Goal: Find contact information: Find contact information

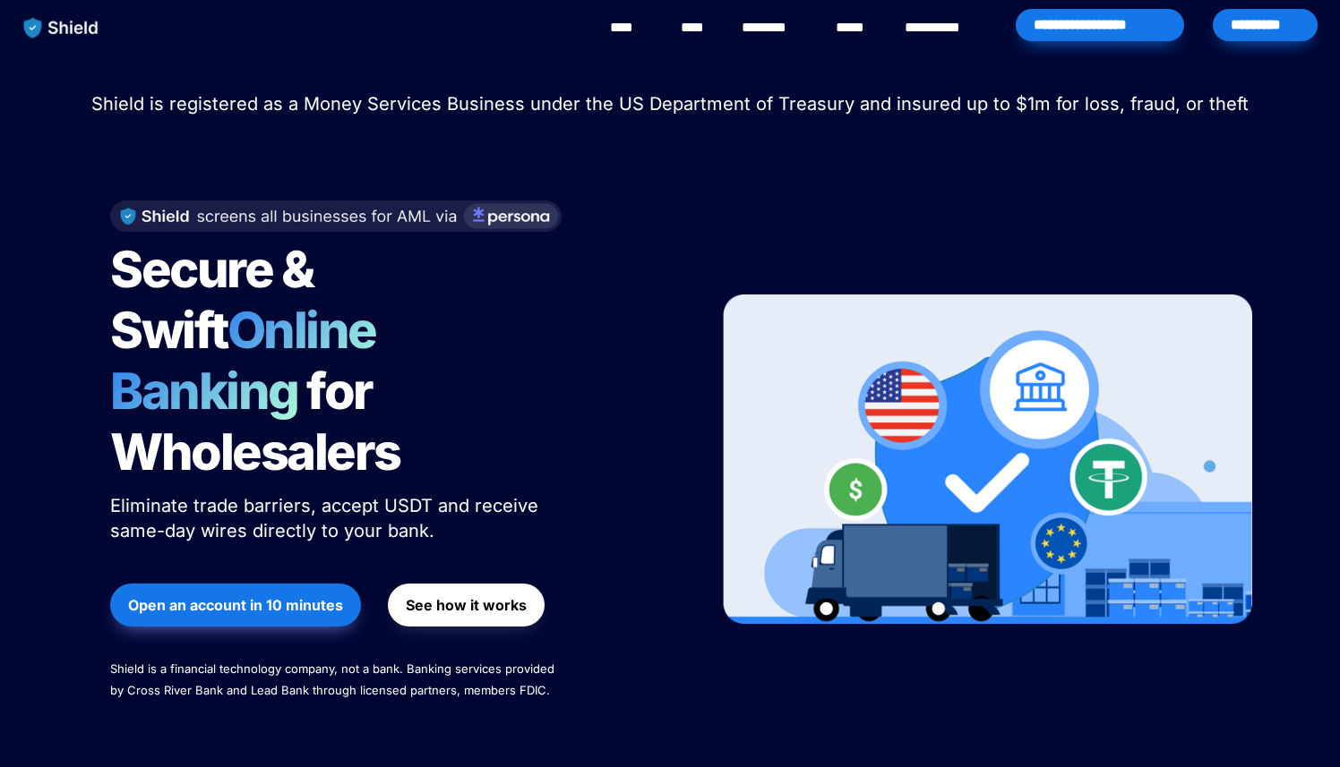
click at [767, 39] on div "********" at bounding box center [773, 28] width 73 height 56
click at [790, 29] on link "********" at bounding box center [773, 27] width 64 height 21
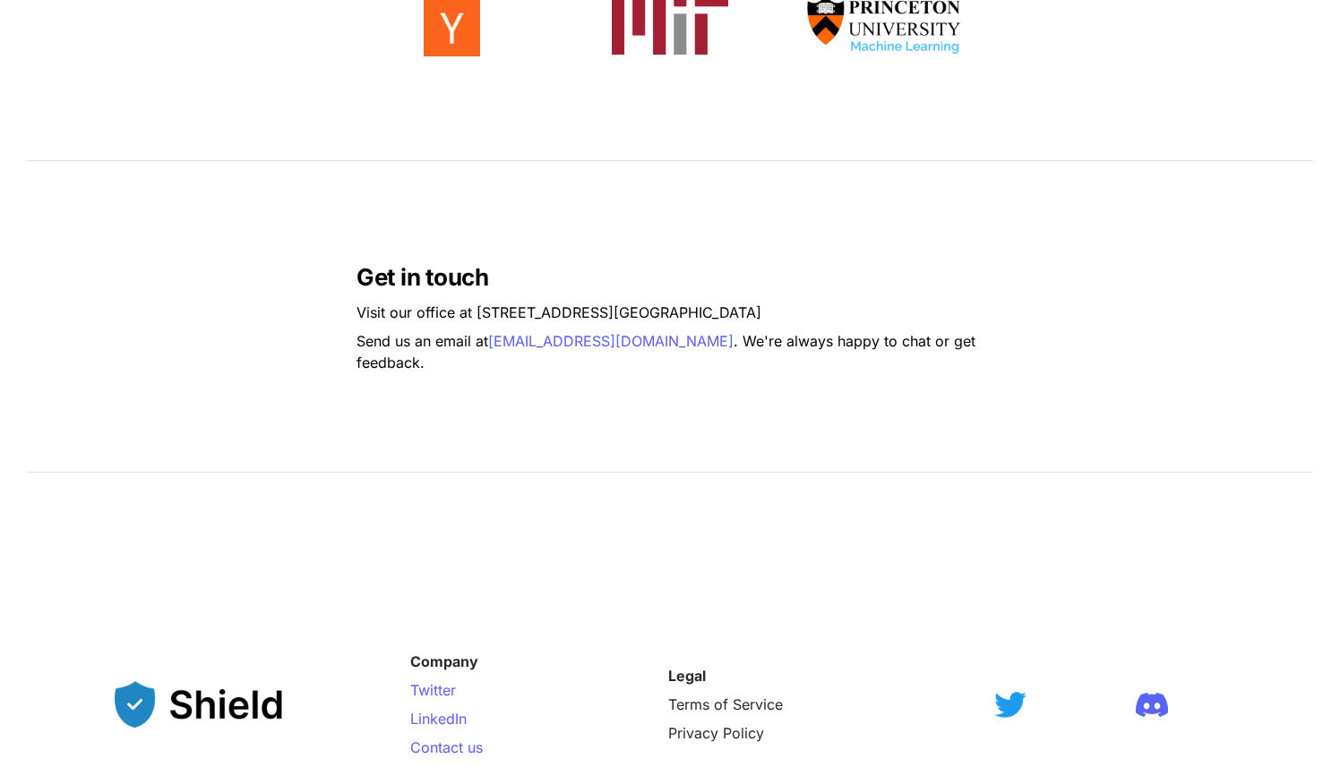
scroll to position [1212, 0]
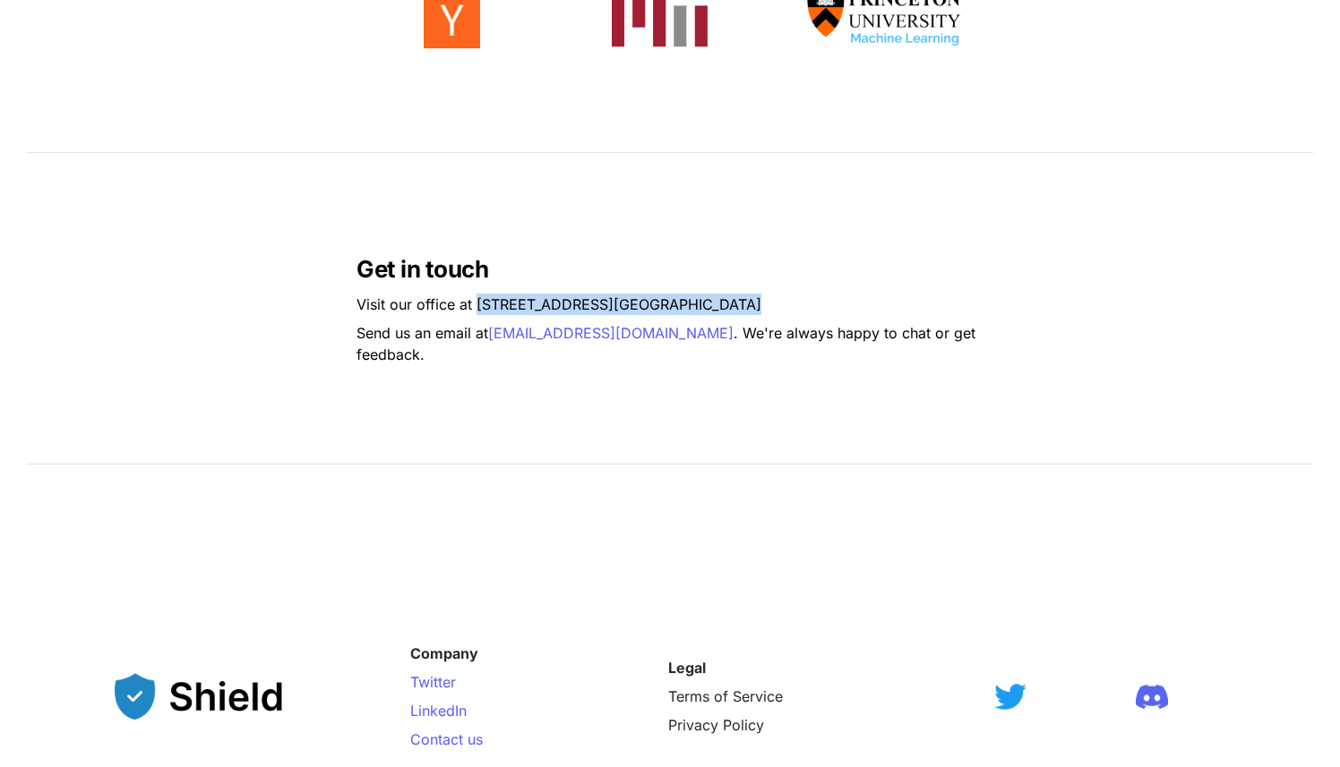
drag, startPoint x: 479, startPoint y: 313, endPoint x: 690, endPoint y: 329, distance: 211.0
click at [690, 329] on div "Get in touch Visit our office at 2608 NW 72nd Ave, Miami, FL 33122 Send us an e…" at bounding box center [670, 308] width 1340 height 287
copy p "2608 NW 72nd Ave, Miami, FL 33122"
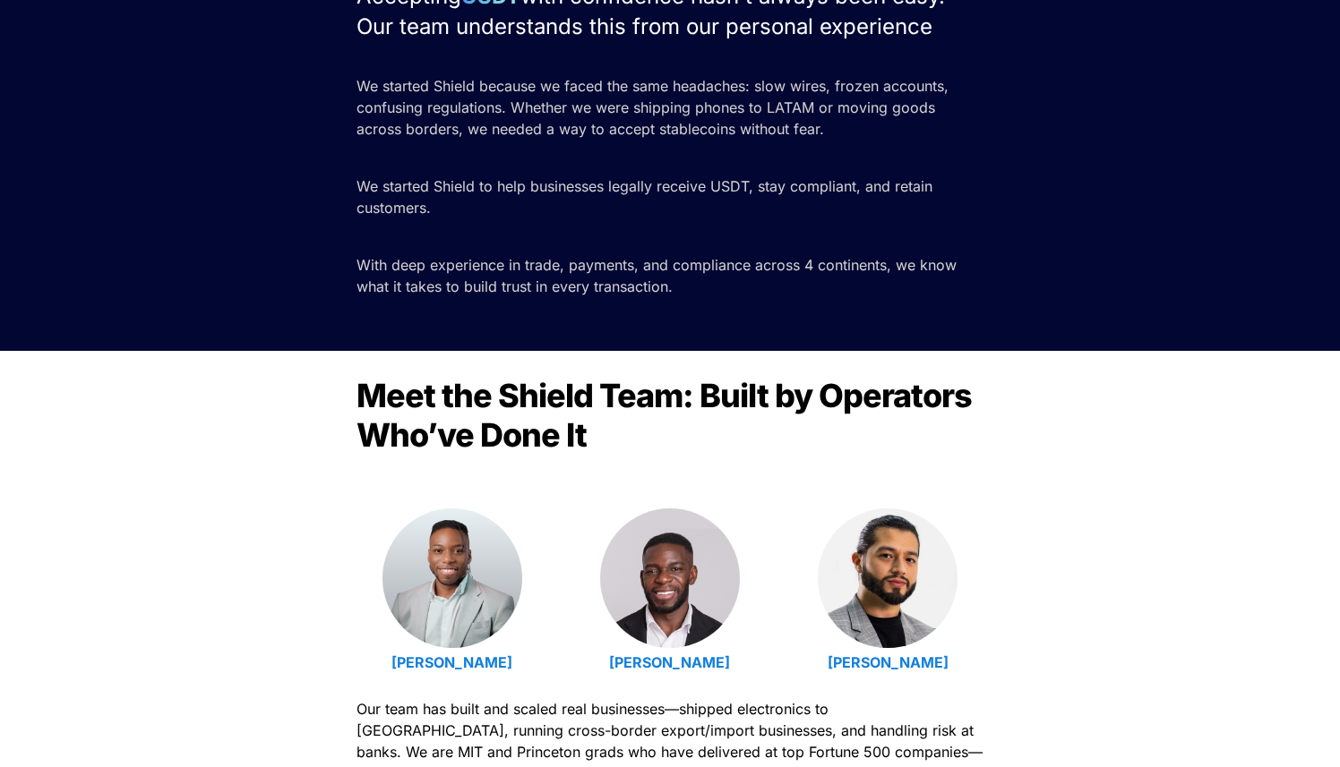
scroll to position [251, 0]
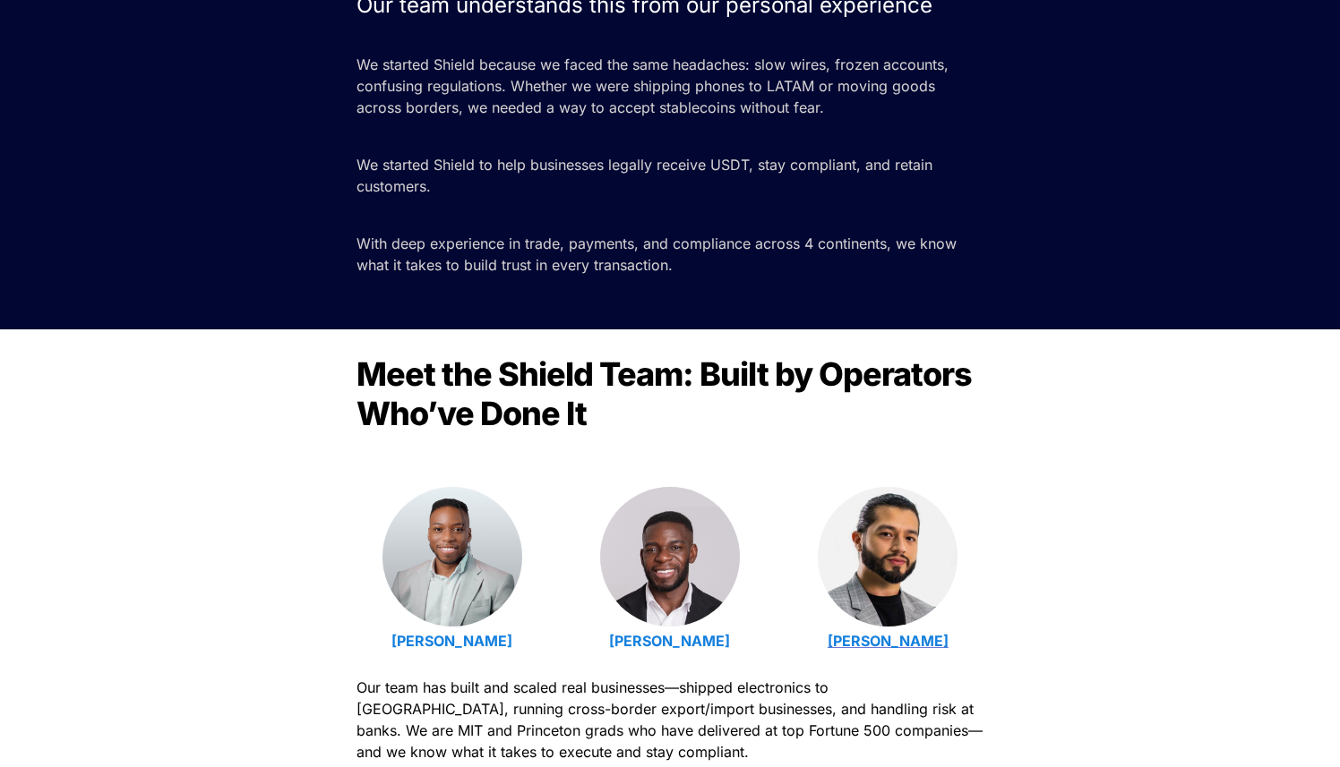
click at [866, 638] on strong "Luis Carchi" at bounding box center [887, 641] width 121 height 18
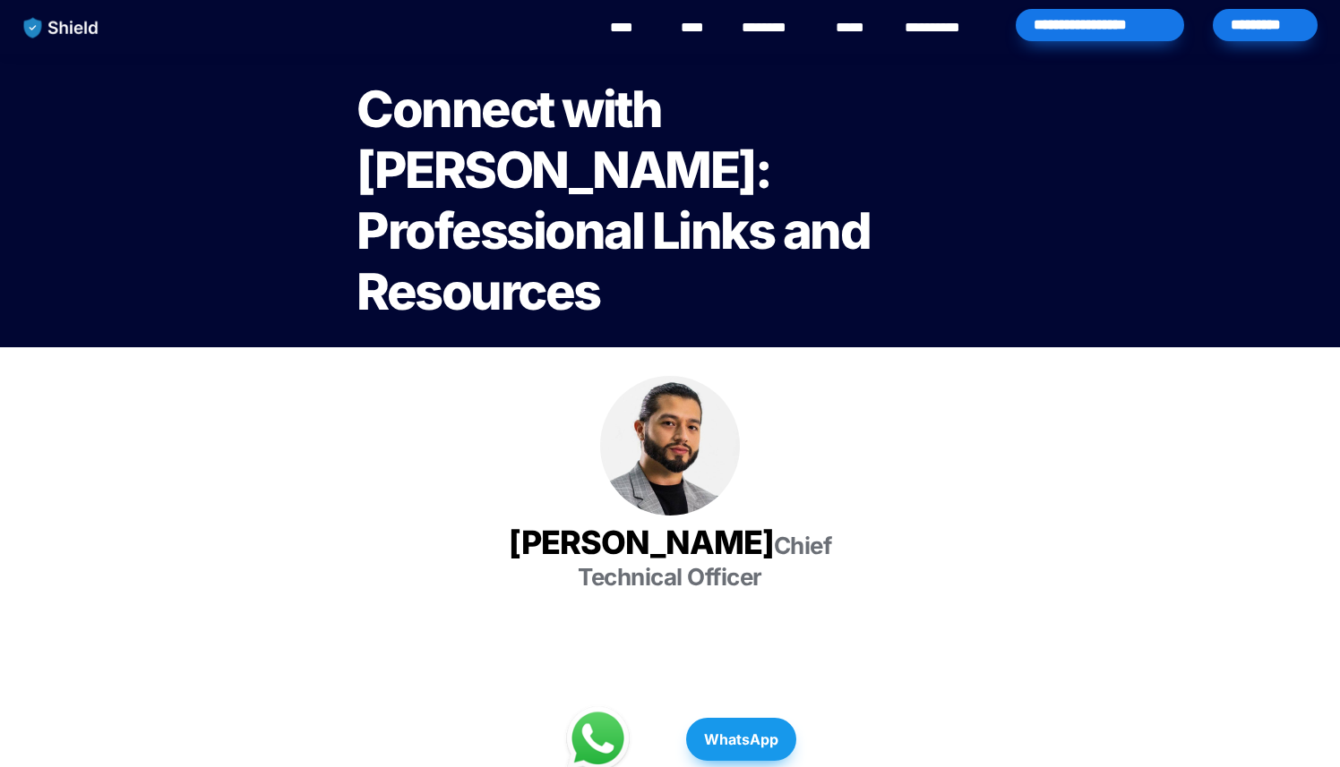
click at [792, 25] on link "********" at bounding box center [773, 27] width 64 height 21
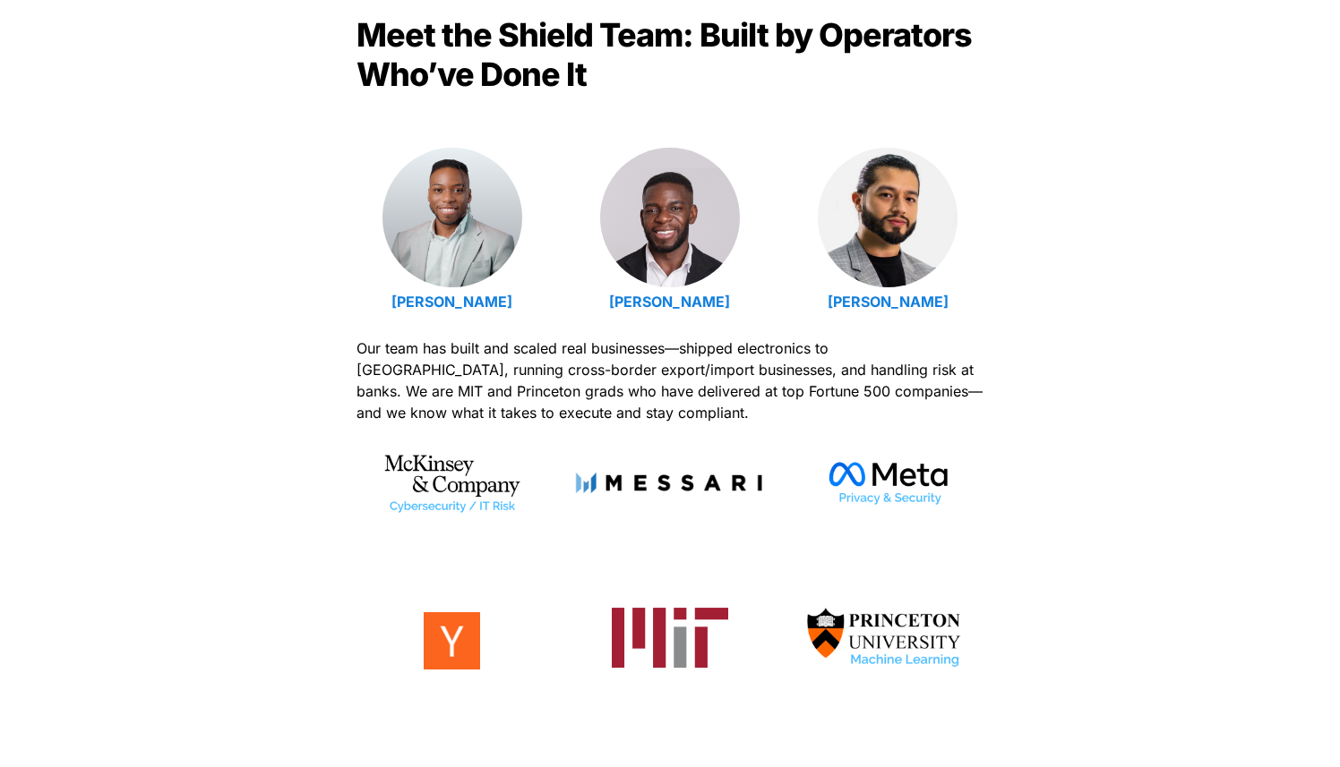
scroll to position [594, 0]
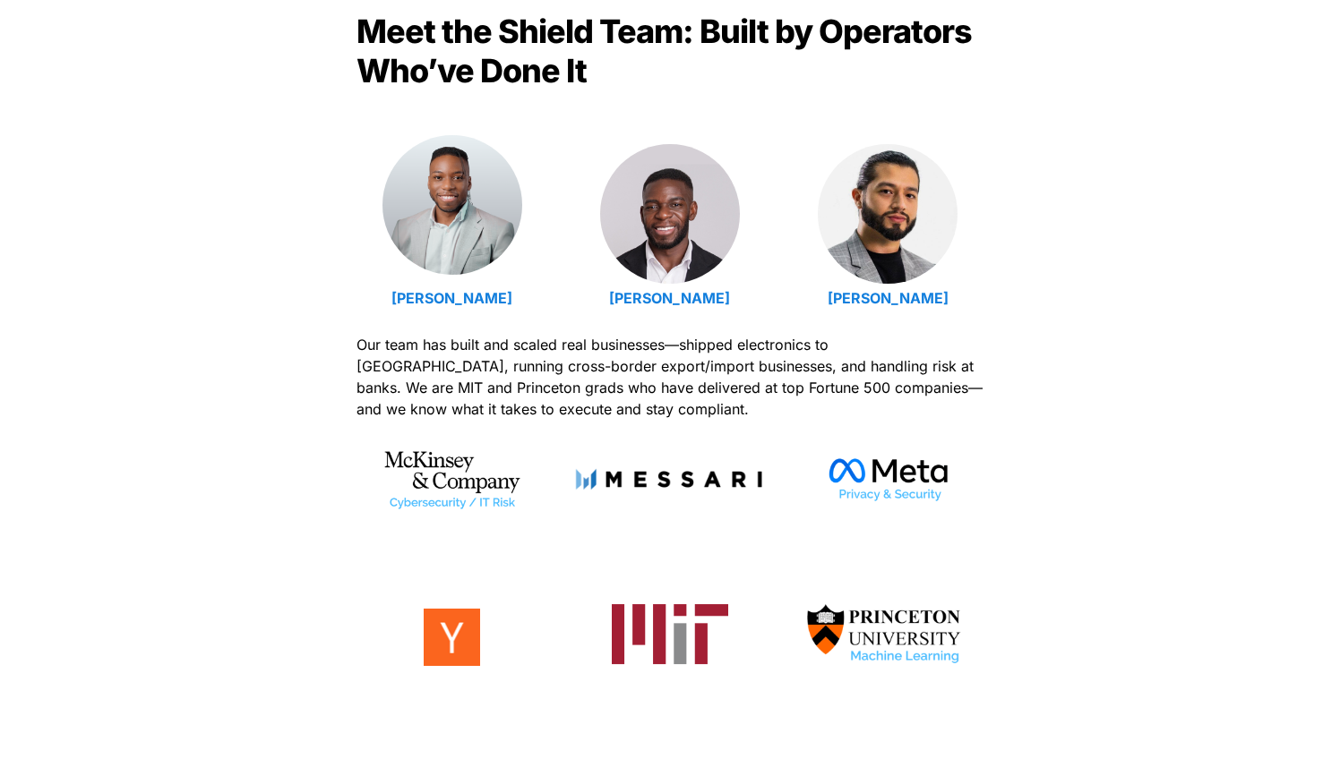
click at [478, 249] on img at bounding box center [452, 205] width 140 height 140
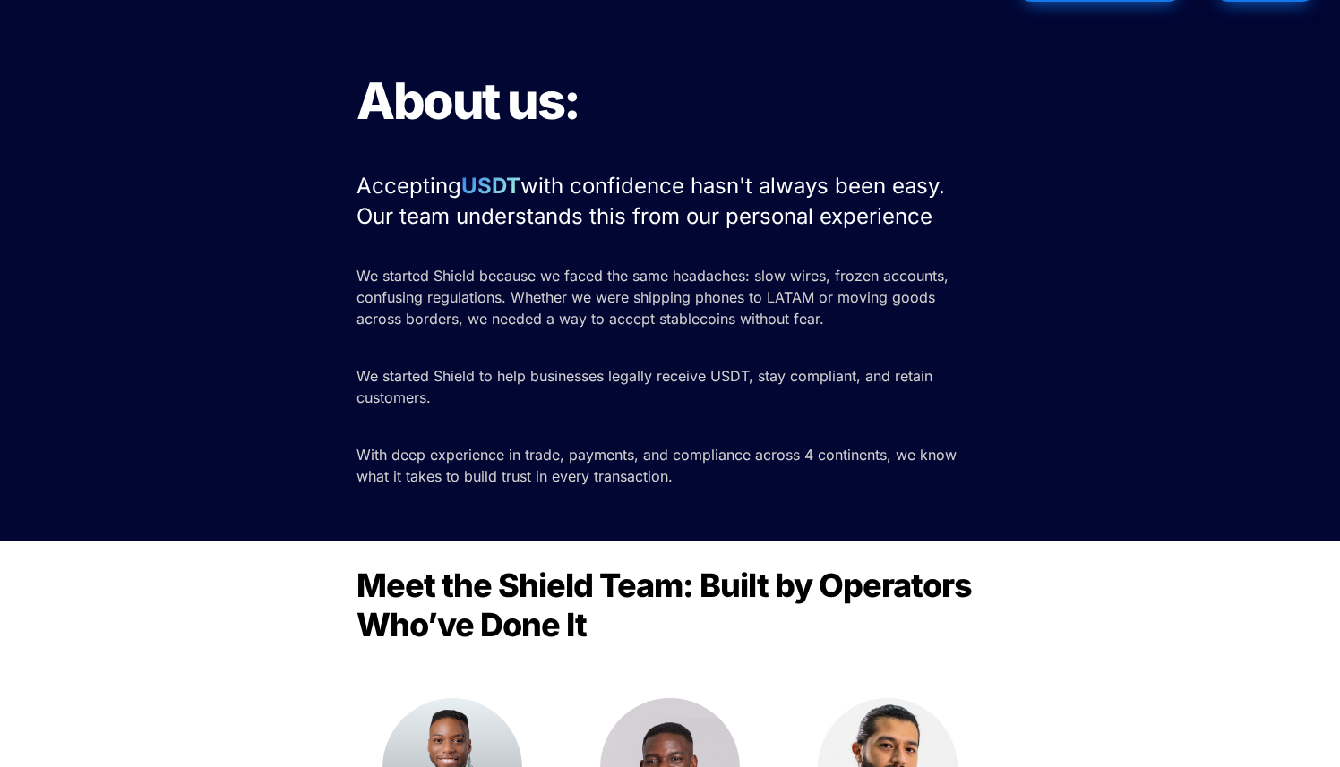
scroll to position [0, 0]
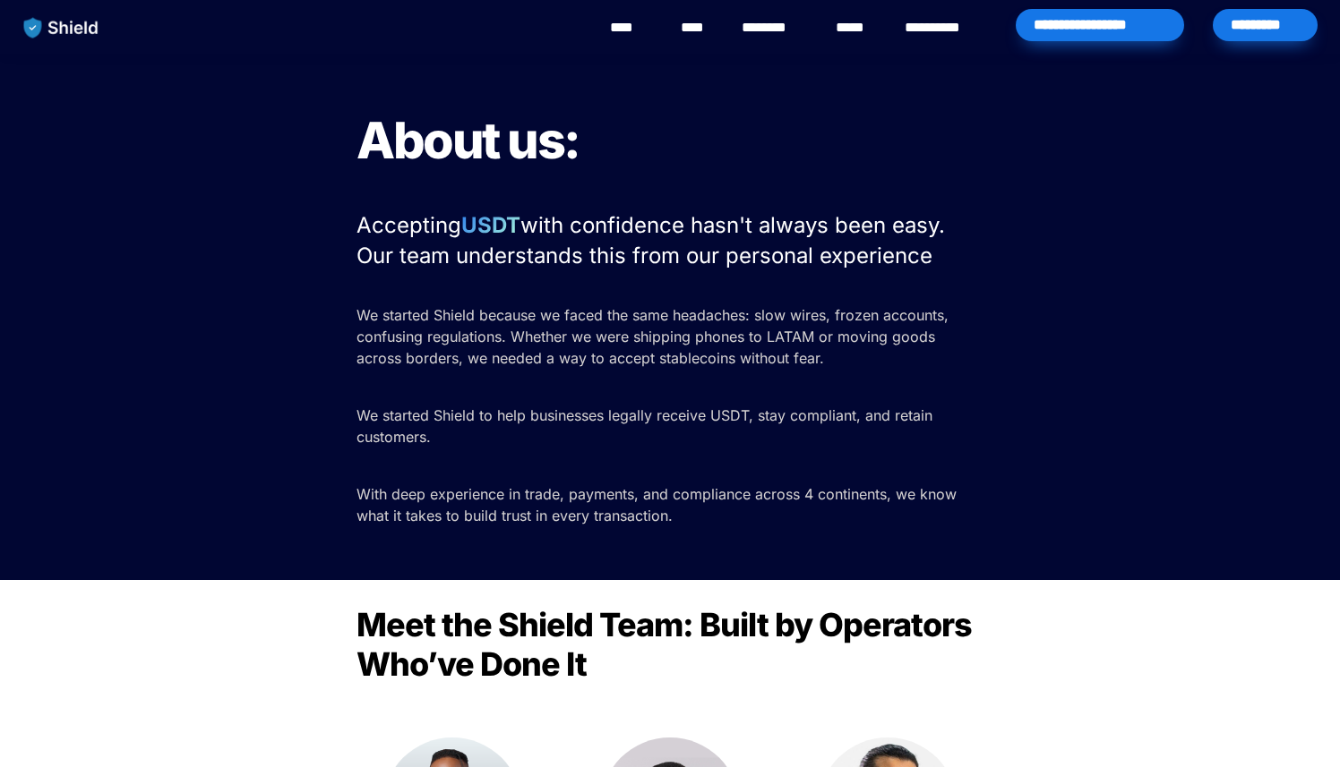
click at [94, 35] on img "main navigation" at bounding box center [61, 28] width 92 height 38
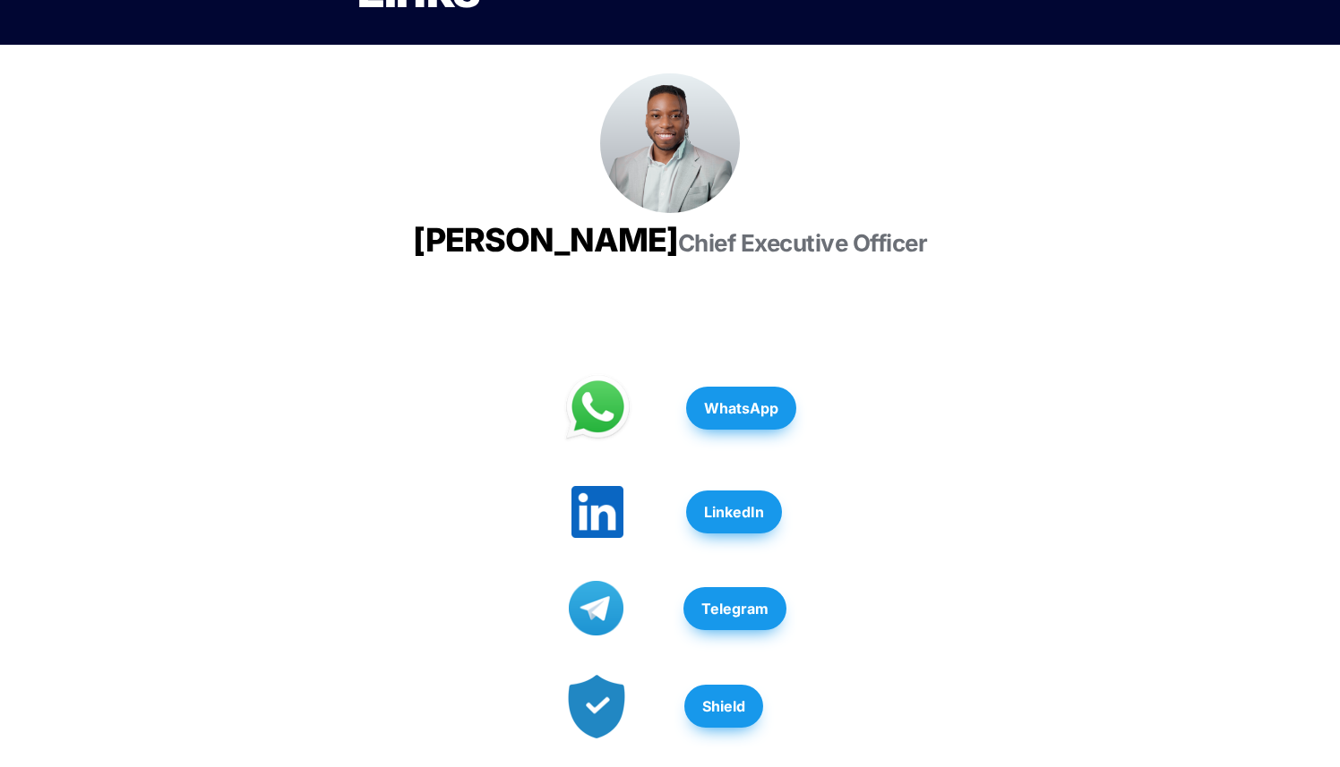
scroll to position [272, 0]
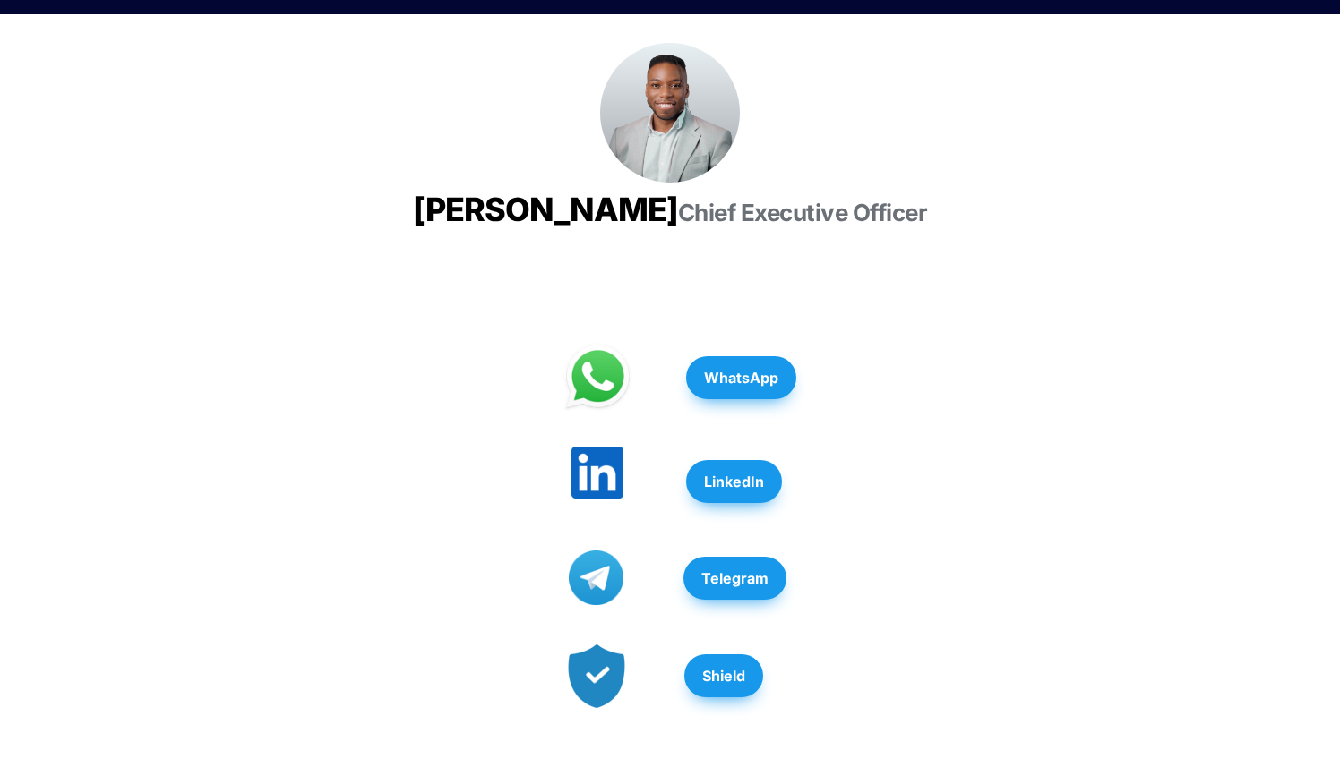
click at [604, 499] on img at bounding box center [597, 473] width 52 height 52
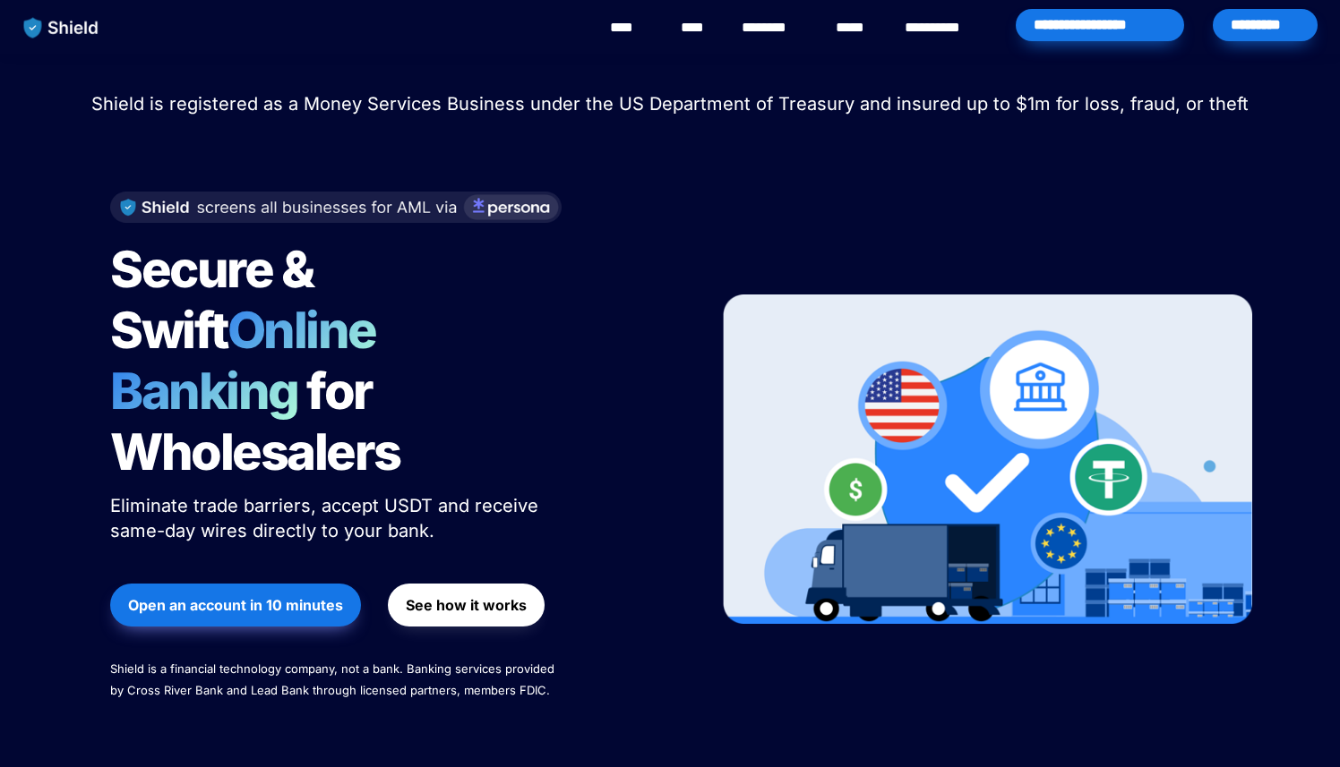
click at [352, 205] on img at bounding box center [335, 207] width 451 height 31
